Goal: Find specific page/section: Find specific page/section

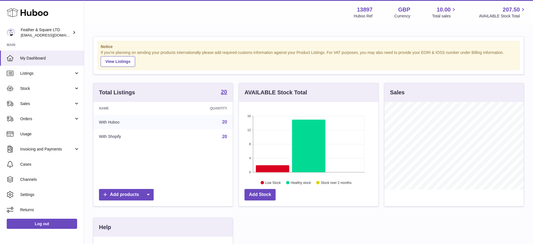
scroll to position [87, 139]
click at [25, 98] on link "Sales" at bounding box center [42, 103] width 84 height 15
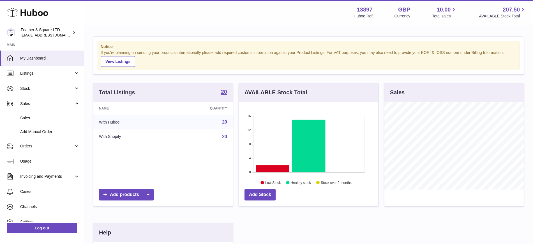
click at [29, 113] on link "Sales" at bounding box center [42, 118] width 84 height 14
